Goal: Task Accomplishment & Management: Manage account settings

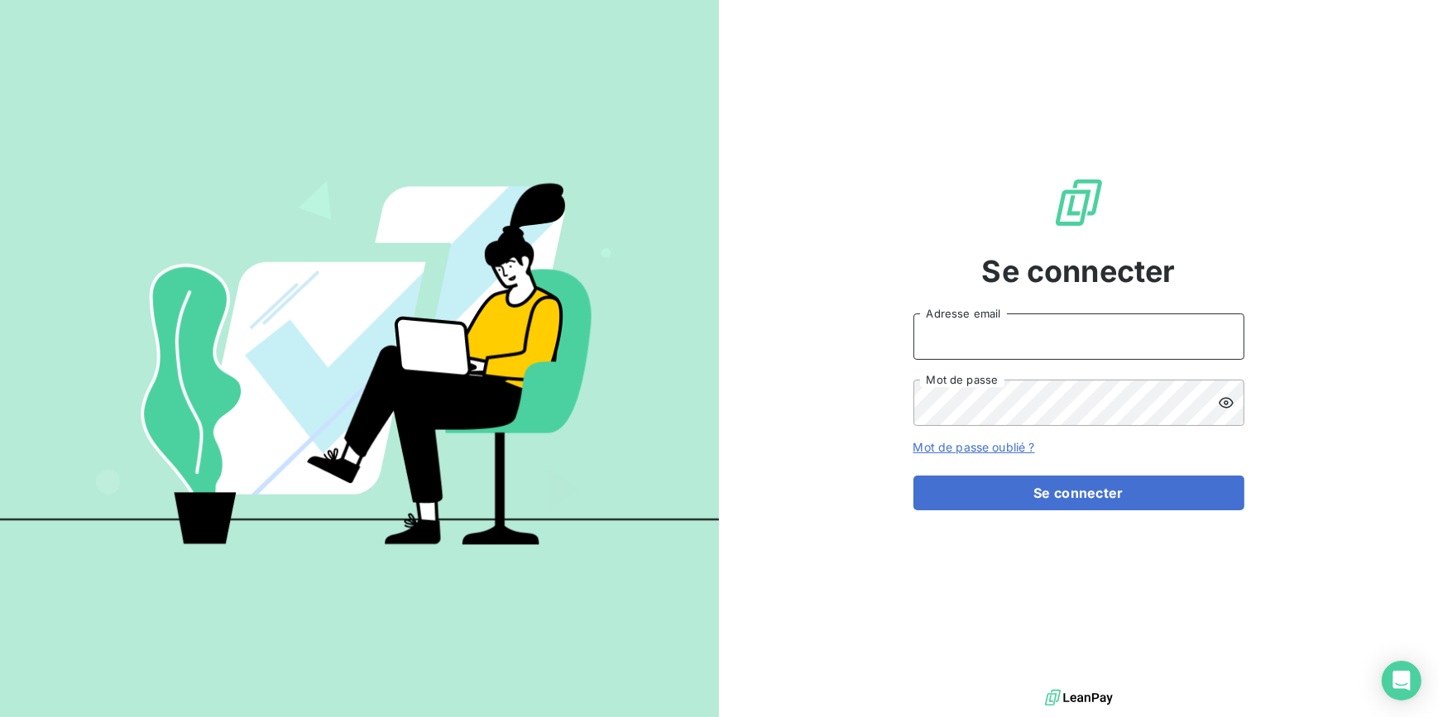
click at [1073, 352] on input "Adresse email" at bounding box center [1078, 336] width 331 height 46
type input "[PERSON_NAME][EMAIL_ADDRESS][DOMAIN_NAME]"
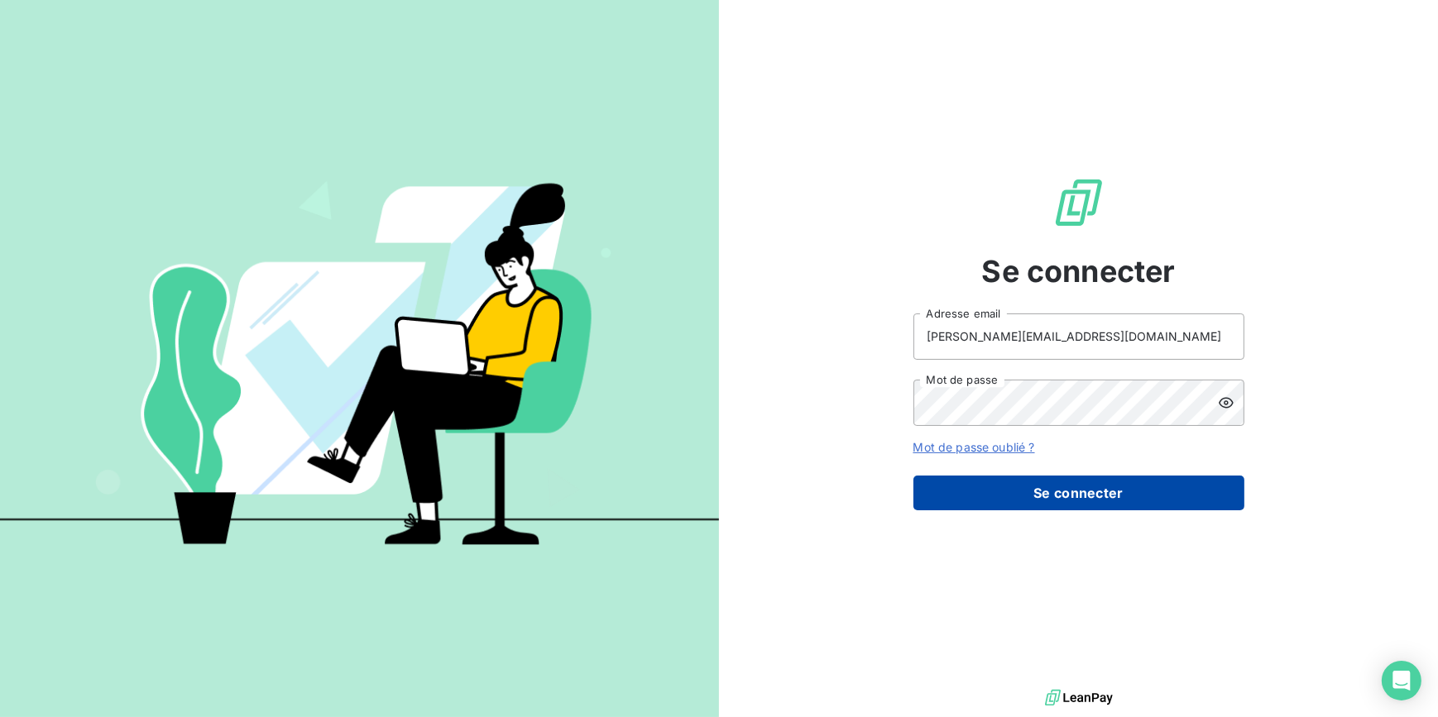
click at [1096, 496] on button "Se connecter" at bounding box center [1078, 493] width 331 height 35
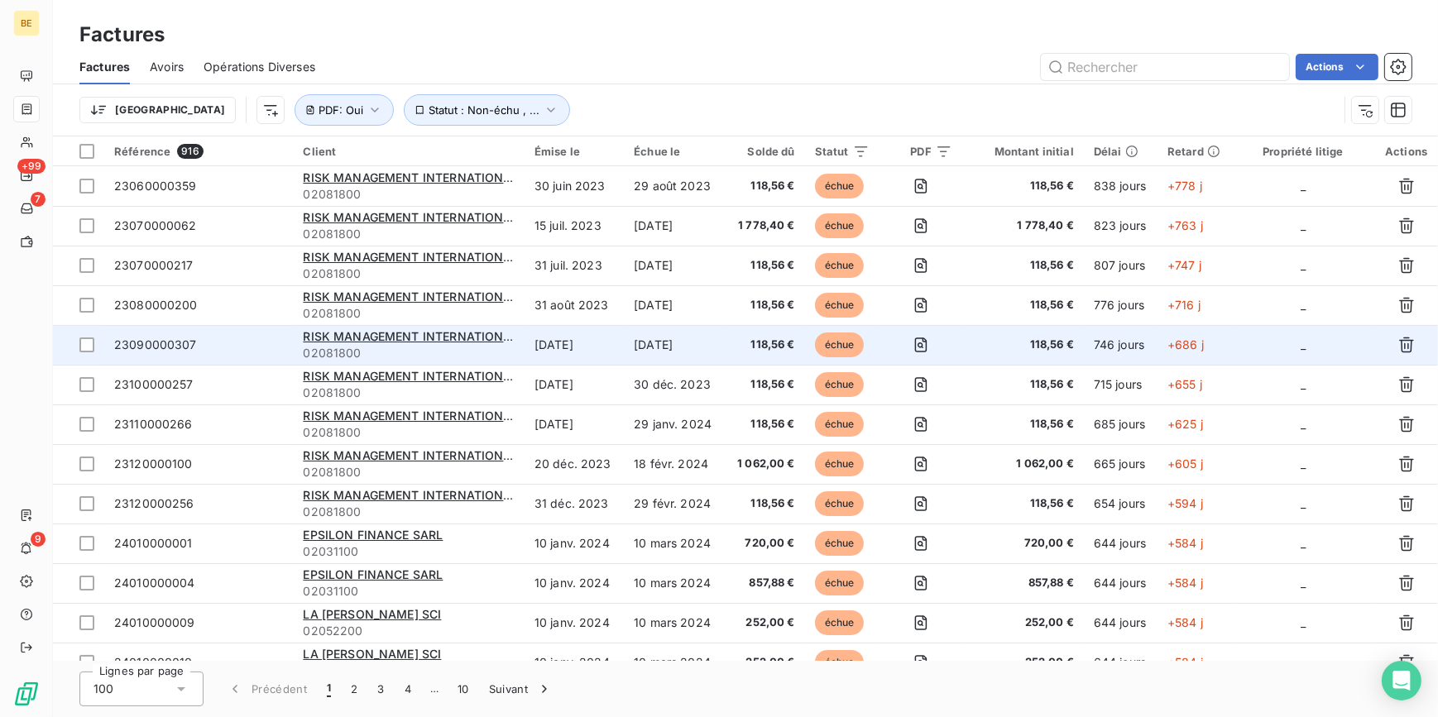
scroll to position [300, 0]
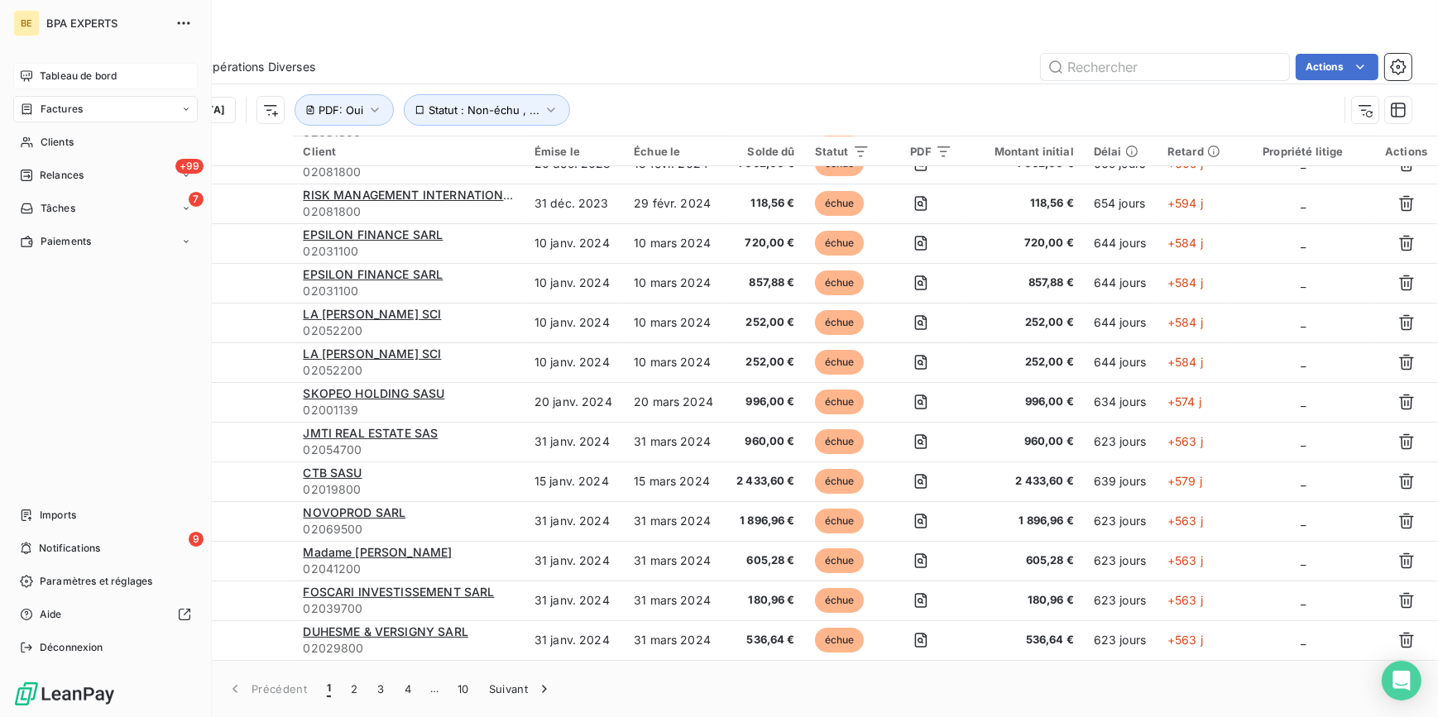
click at [41, 74] on span "Tableau de bord" at bounding box center [78, 76] width 77 height 15
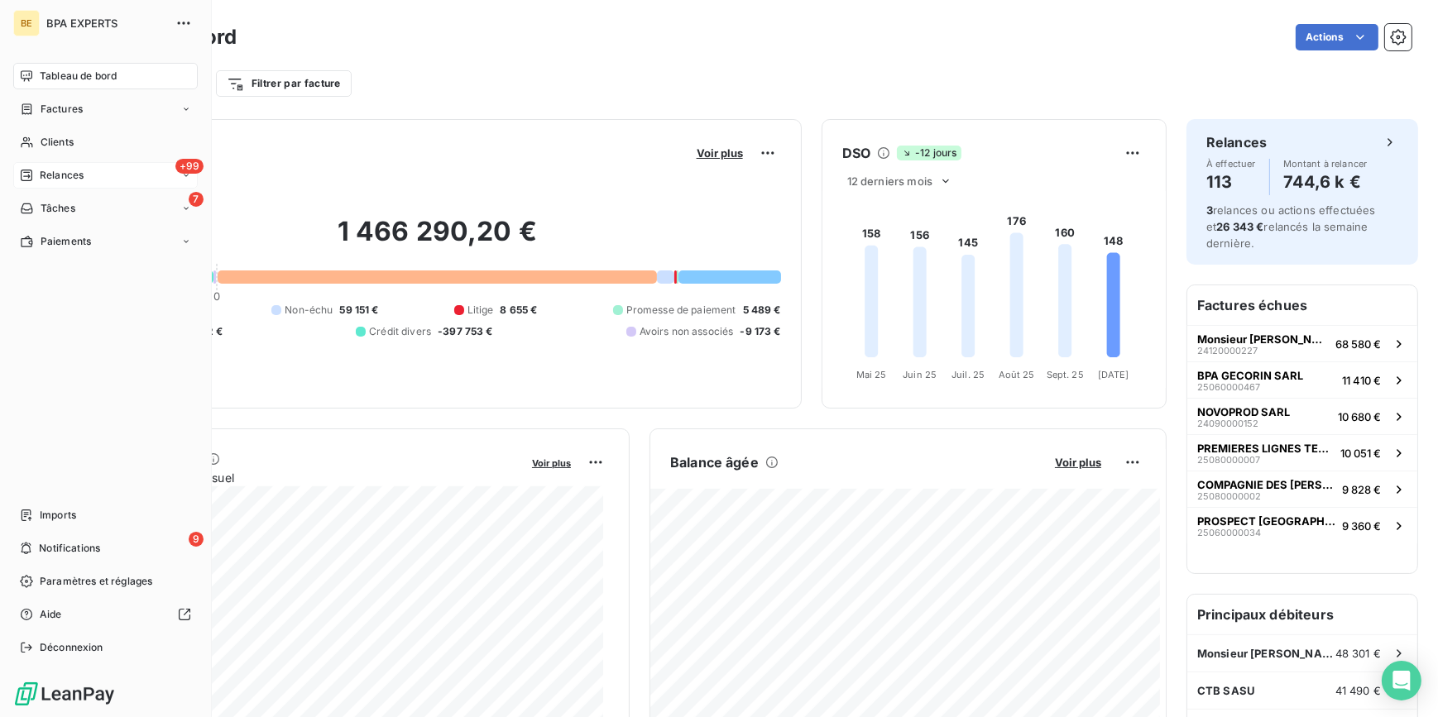
click at [44, 174] on span "Relances" at bounding box center [62, 175] width 44 height 15
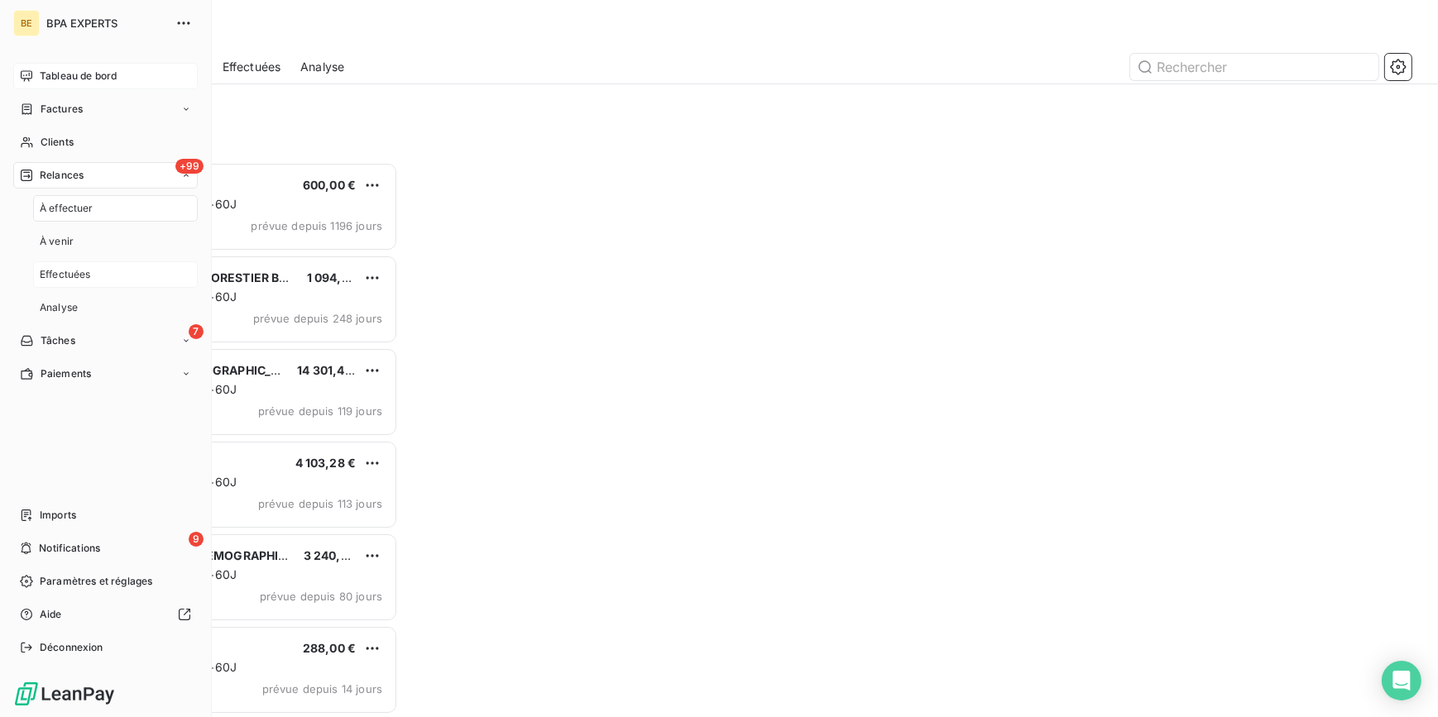
scroll to position [544, 306]
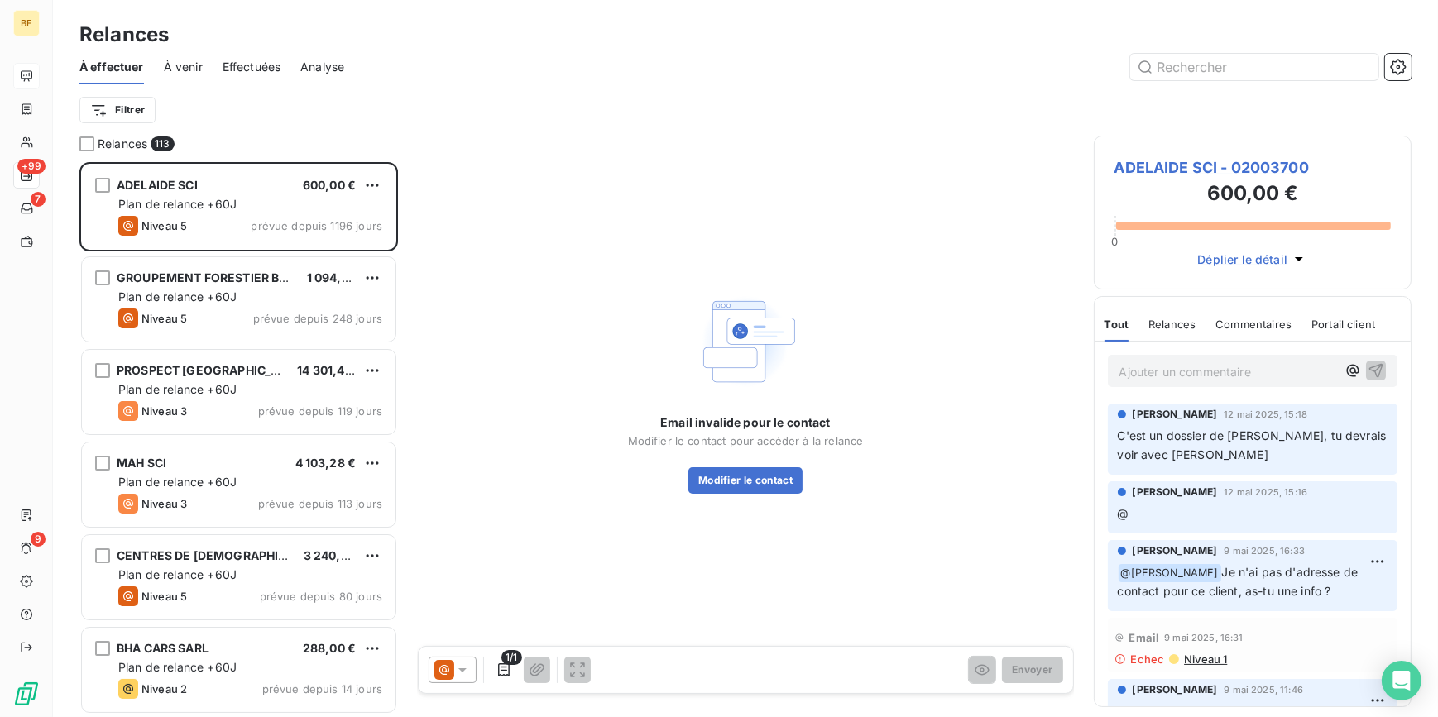
click at [316, 65] on span "Analyse" at bounding box center [322, 67] width 44 height 17
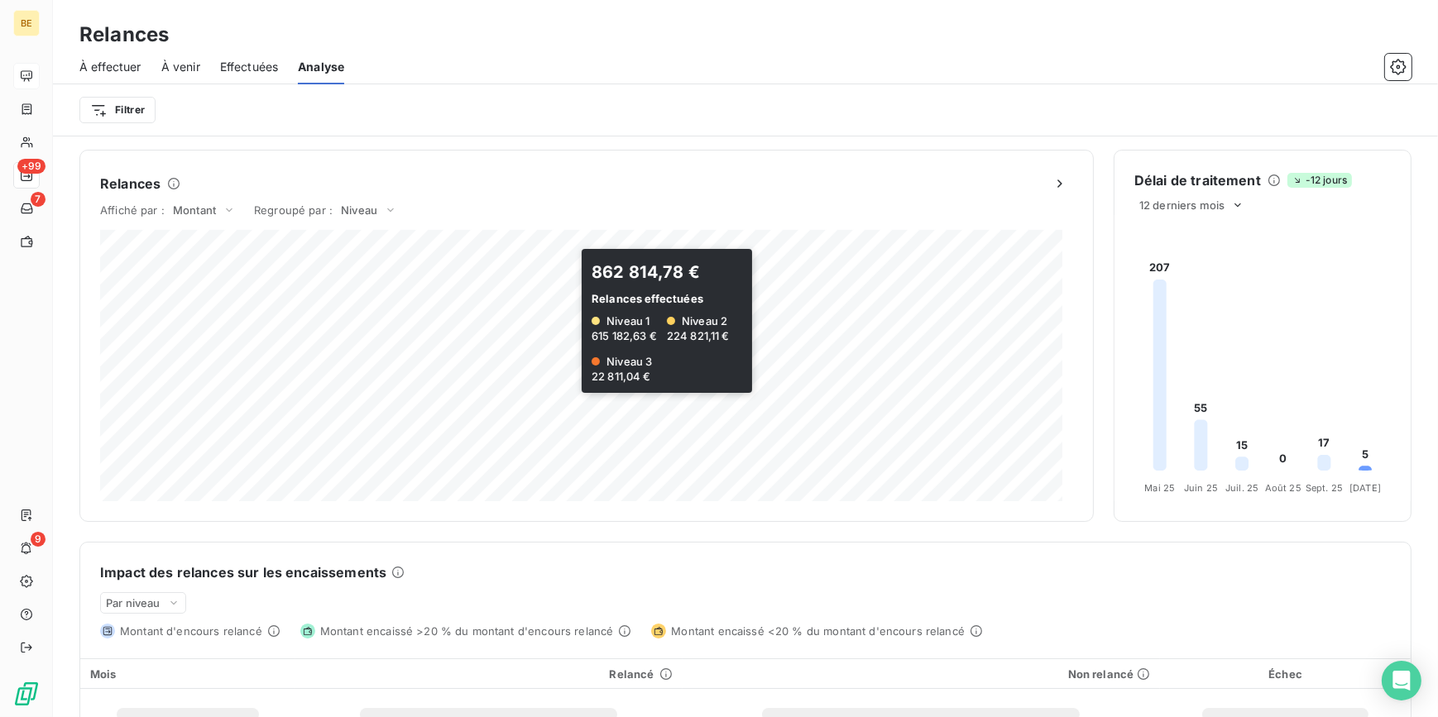
scroll to position [249, 0]
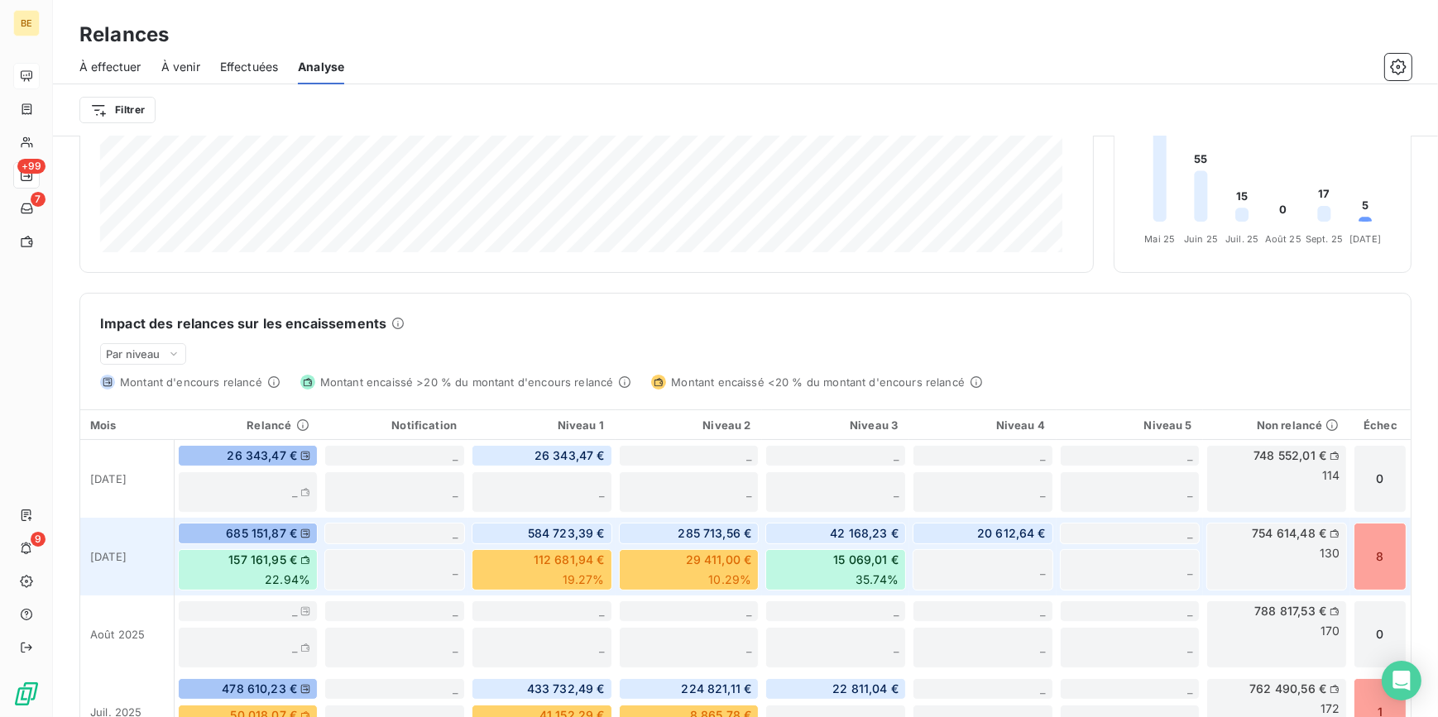
click at [860, 572] on span "35.74%" at bounding box center [876, 580] width 43 height 17
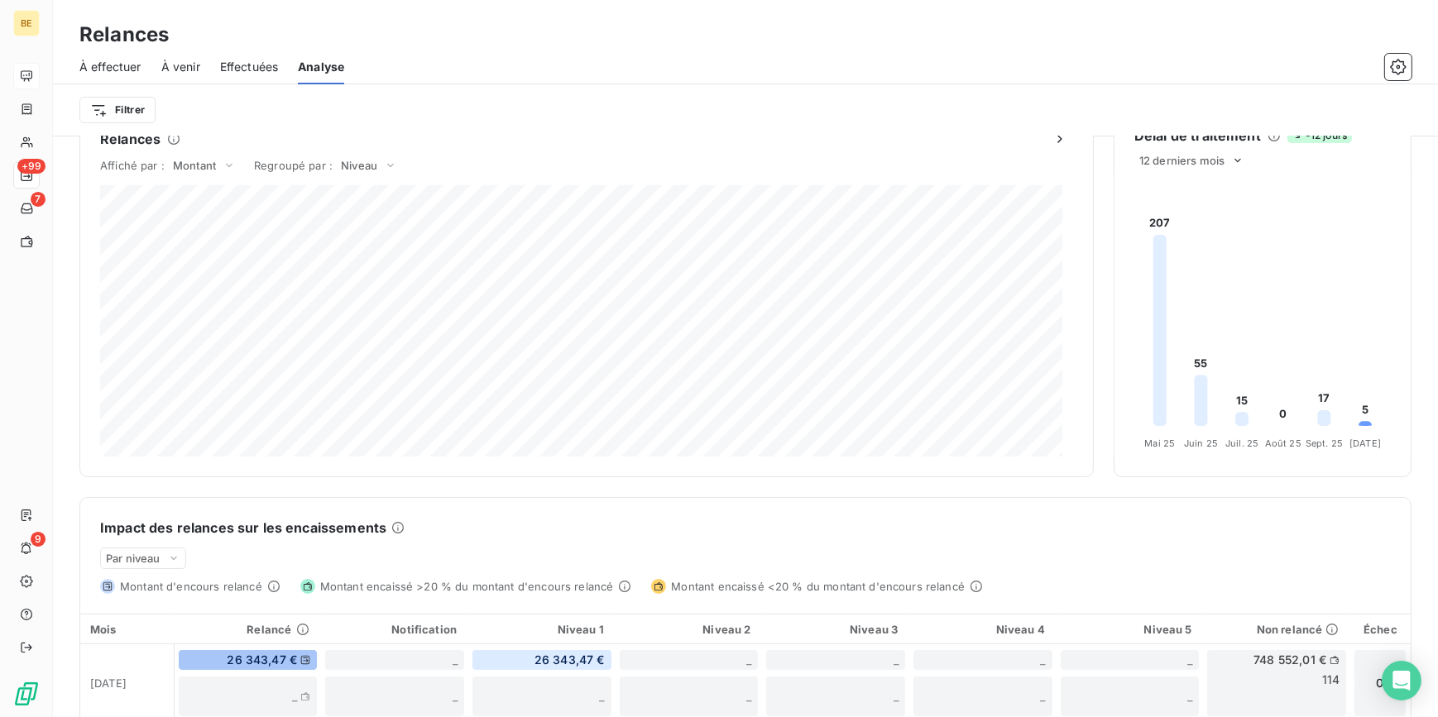
scroll to position [0, 0]
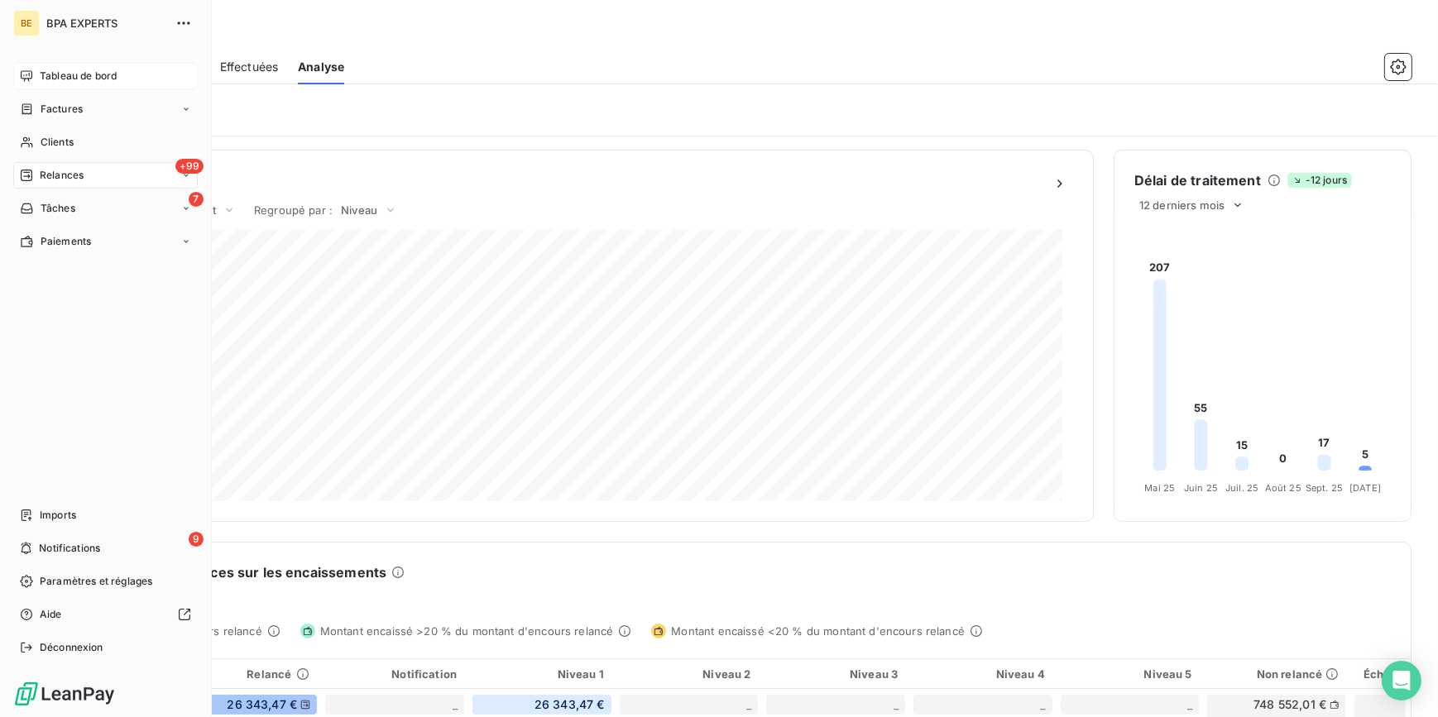
click at [43, 78] on span "Tableau de bord" at bounding box center [78, 76] width 77 height 15
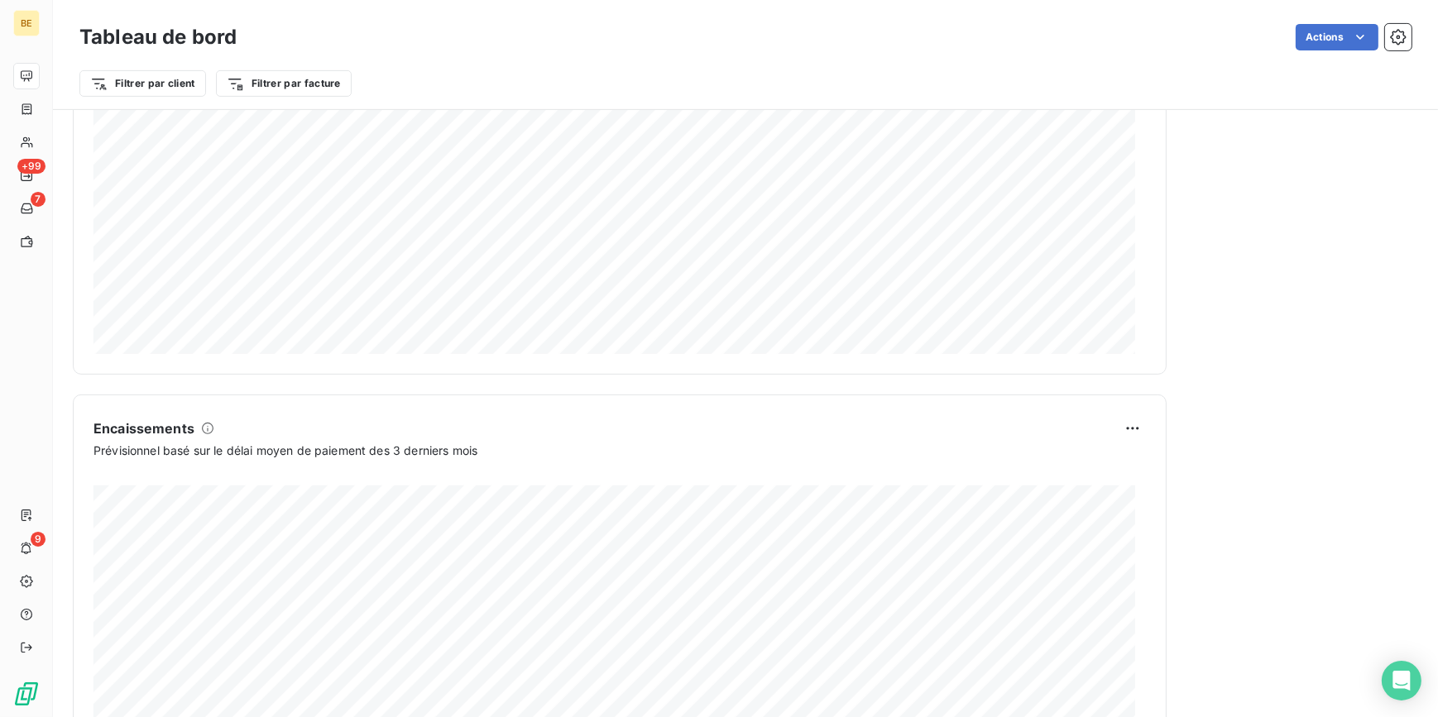
scroll to position [894, 0]
